Goal: Browse casually

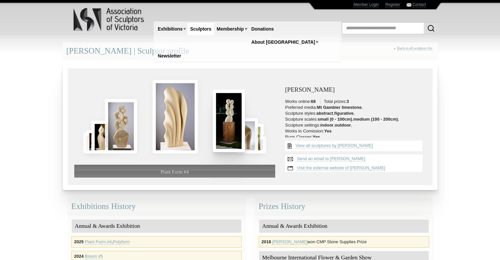
click at [234, 126] on img at bounding box center [229, 121] width 32 height 62
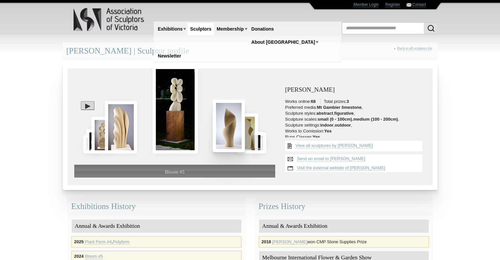
click at [229, 138] on img at bounding box center [229, 126] width 32 height 52
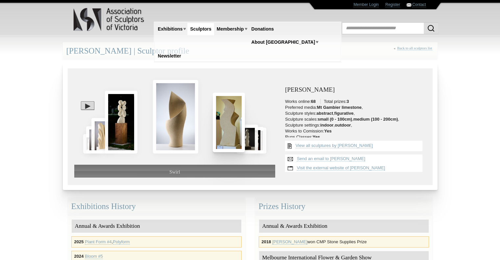
click at [229, 138] on img at bounding box center [229, 122] width 32 height 59
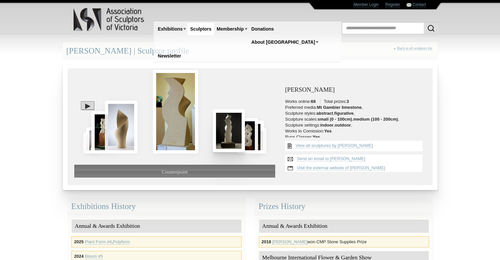
click at [229, 138] on img at bounding box center [229, 130] width 32 height 43
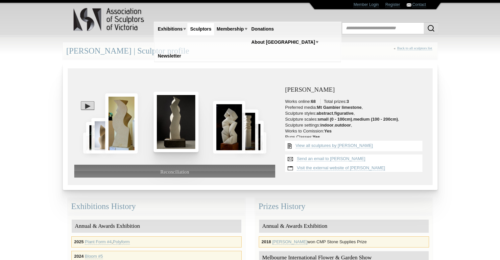
click at [229, 138] on img at bounding box center [229, 127] width 32 height 53
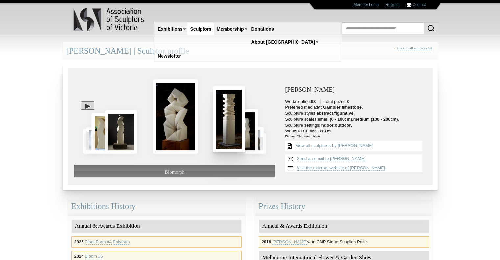
click at [229, 138] on img at bounding box center [229, 119] width 32 height 66
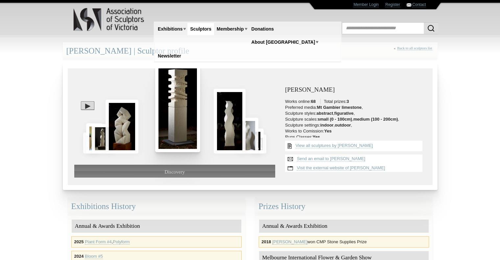
click at [229, 138] on img at bounding box center [230, 121] width 32 height 65
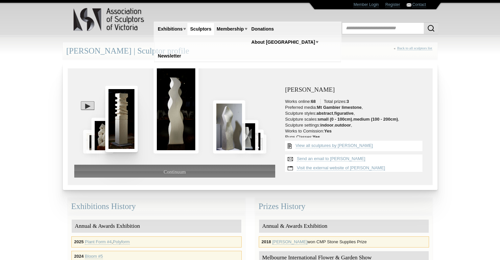
click at [229, 138] on img at bounding box center [229, 126] width 32 height 53
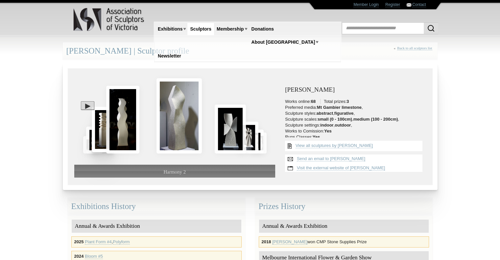
click at [229, 138] on img at bounding box center [231, 128] width 32 height 49
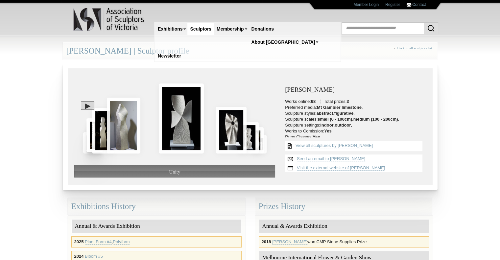
click at [229, 138] on img at bounding box center [231, 130] width 31 height 47
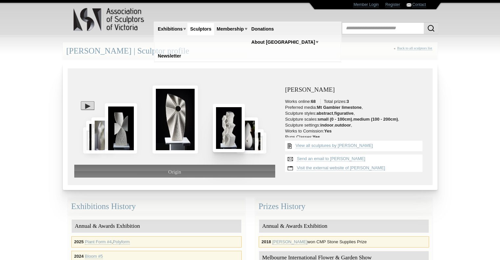
click at [229, 138] on img at bounding box center [229, 128] width 32 height 48
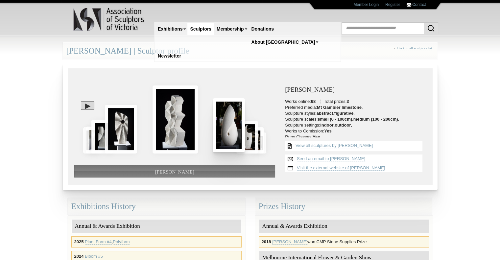
click at [229, 138] on img at bounding box center [229, 125] width 32 height 54
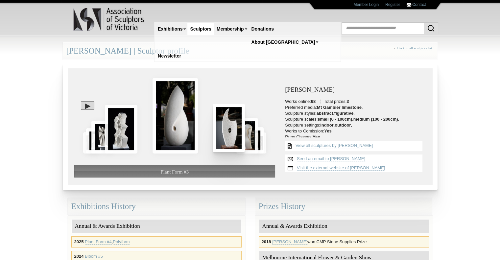
click at [229, 138] on img at bounding box center [229, 128] width 32 height 48
